Goal: Transaction & Acquisition: Purchase product/service

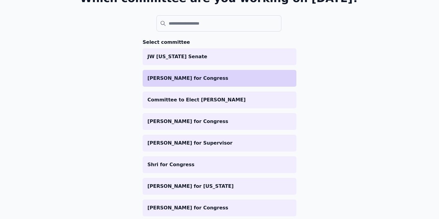
scroll to position [46, 0]
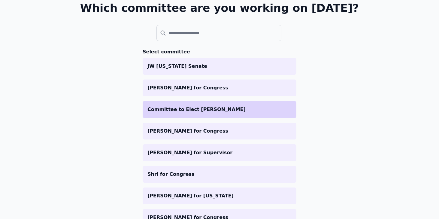
click at [231, 114] on li "Committee to Elect [PERSON_NAME]" at bounding box center [220, 109] width 154 height 17
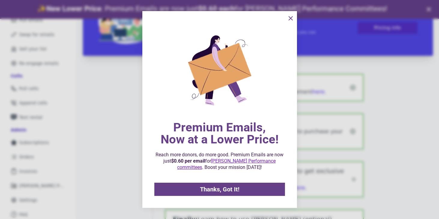
scroll to position [70, 0]
drag, startPoint x: 289, startPoint y: 19, endPoint x: 174, endPoint y: 87, distance: 133.9
click at [289, 19] on icon "information" at bounding box center [290, 18] width 7 height 7
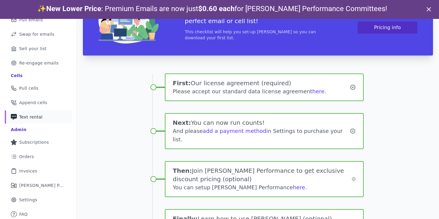
scroll to position [98, 0]
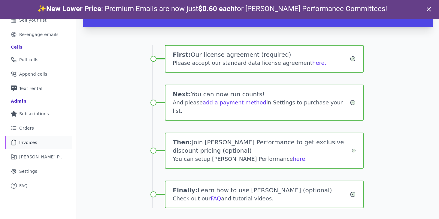
click at [31, 142] on span "Invoices" at bounding box center [28, 143] width 18 height 6
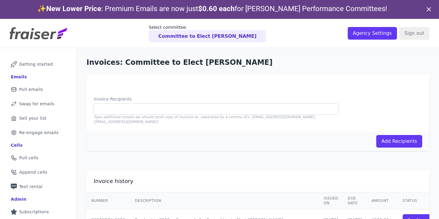
scroll to position [53, 0]
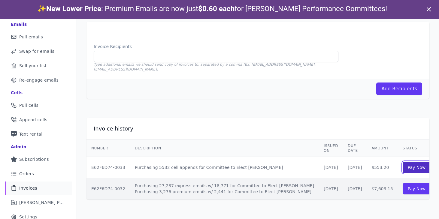
click at [402, 165] on link "Pay Now" at bounding box center [416, 167] width 28 height 11
click at [402, 183] on link "Pay Now" at bounding box center [416, 188] width 28 height 11
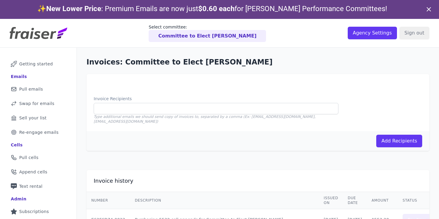
scroll to position [0, 0]
